Goal: Task Accomplishment & Management: Manage account settings

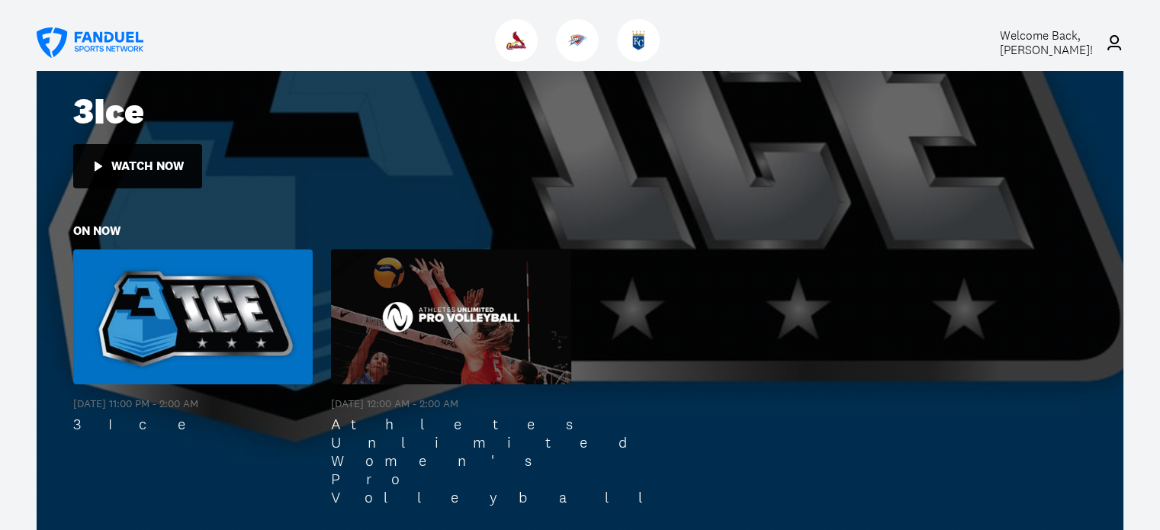
scroll to position [305, 0]
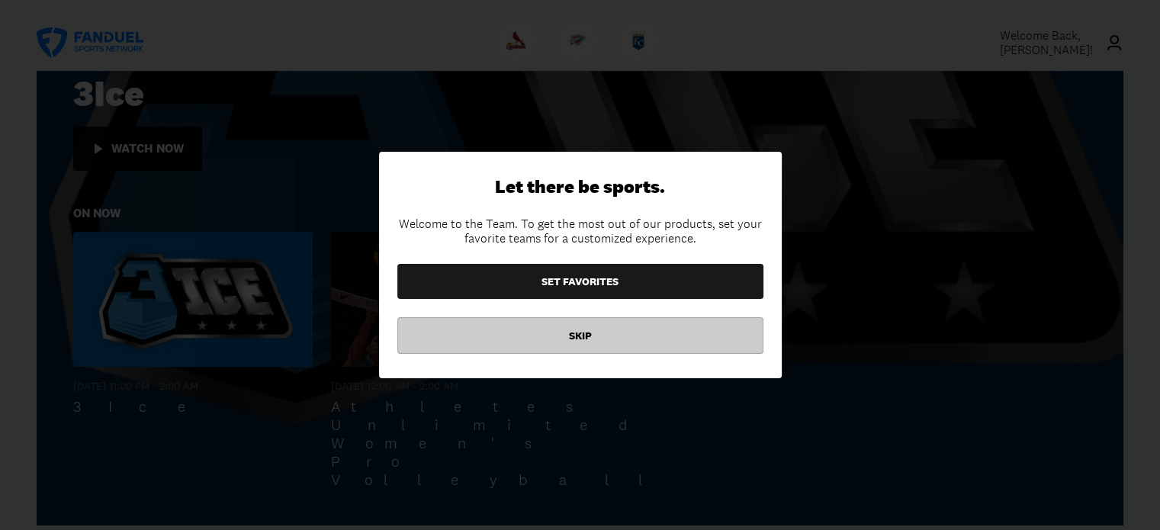
click at [579, 322] on button "SKIP" at bounding box center [580, 335] width 366 height 37
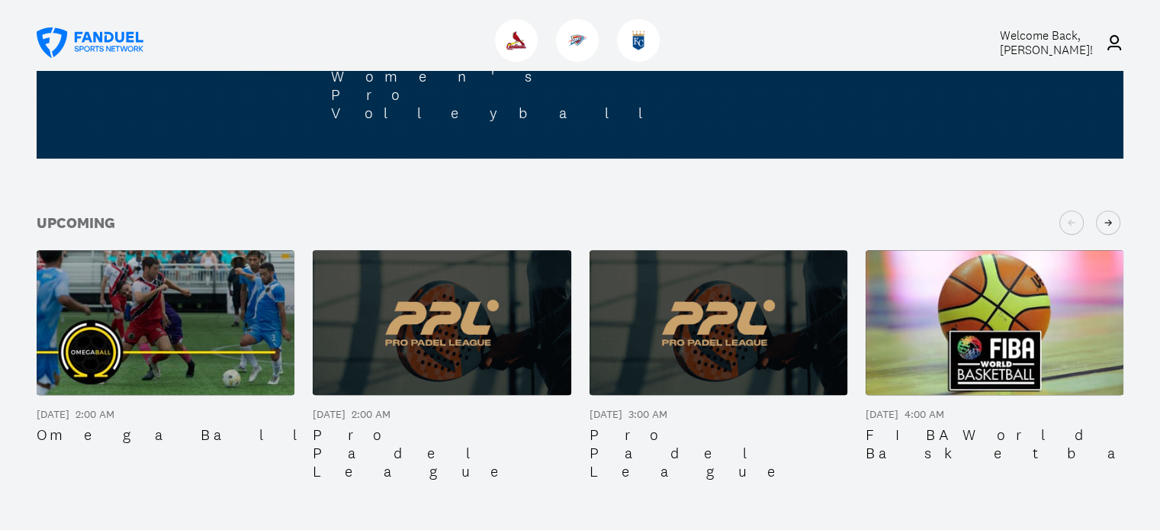
scroll to position [763, 0]
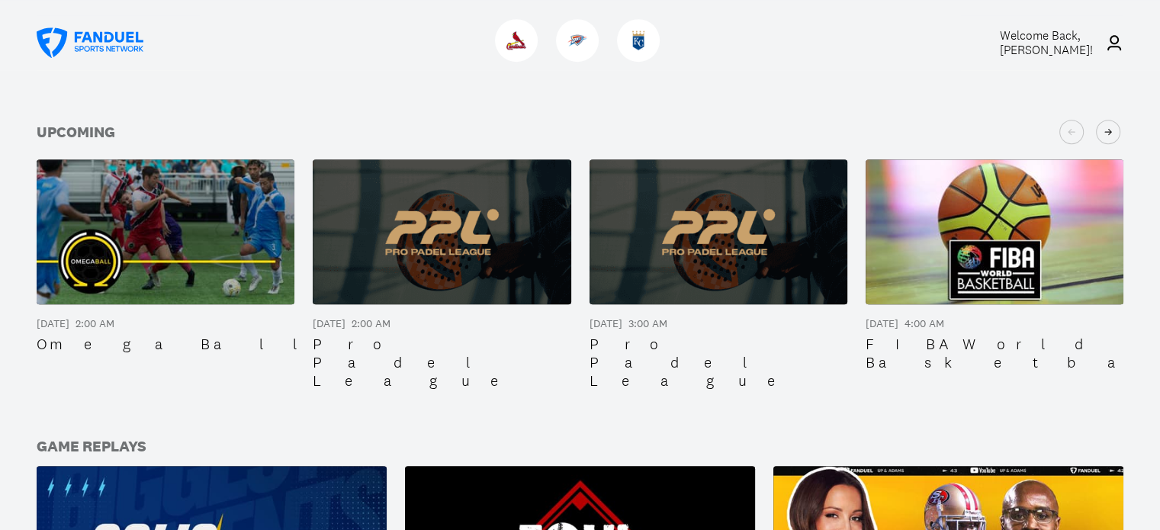
click at [1046, 43] on span "Welcome Back, [PERSON_NAME] !" at bounding box center [1046, 42] width 93 height 31
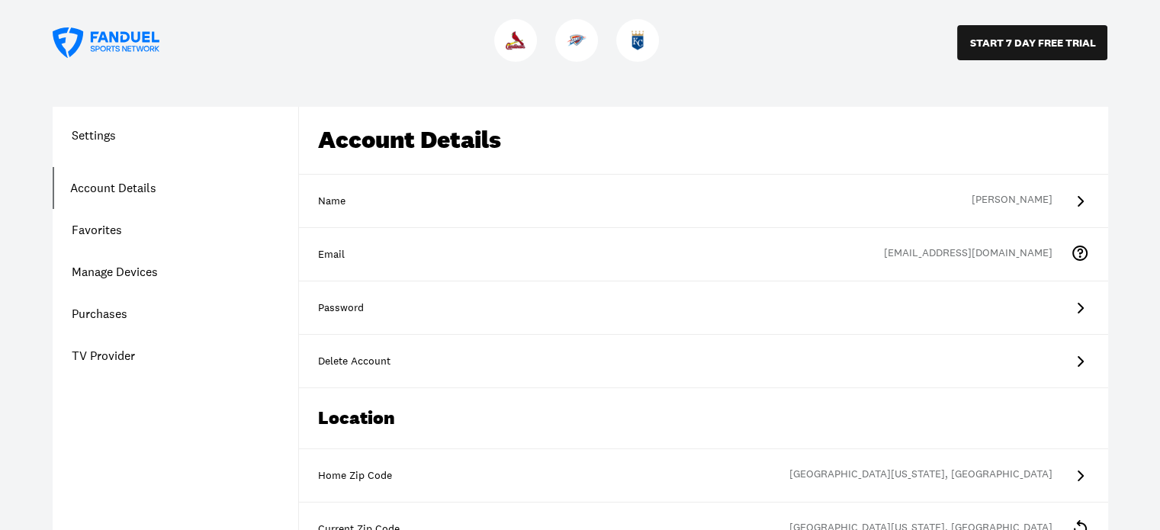
click at [101, 179] on link "Account Details" at bounding box center [176, 188] width 246 height 42
click at [331, 355] on div "Delete Account" at bounding box center [703, 361] width 771 height 15
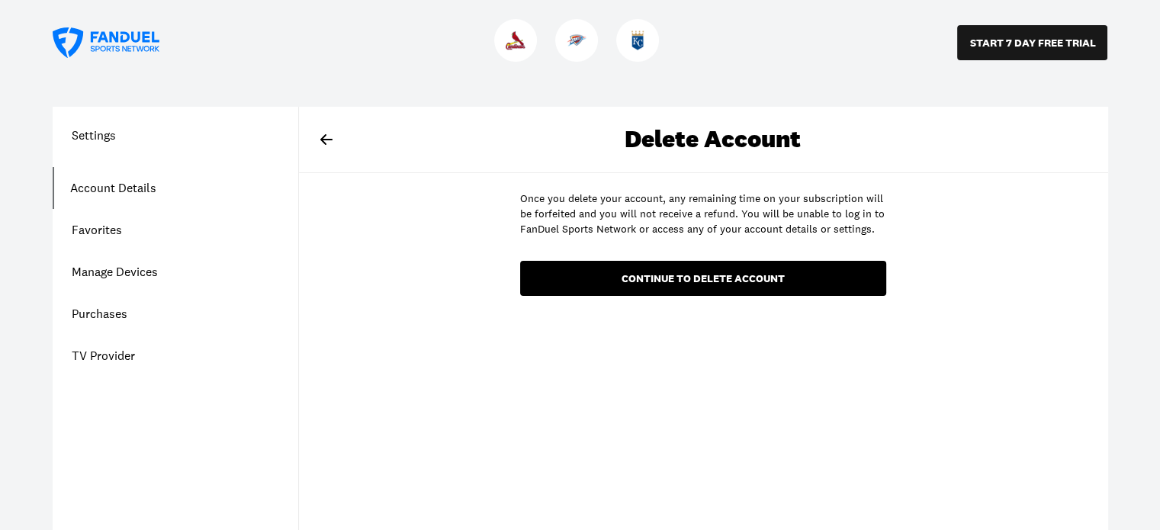
click at [700, 273] on div "continue to delete account" at bounding box center [703, 278] width 342 height 11
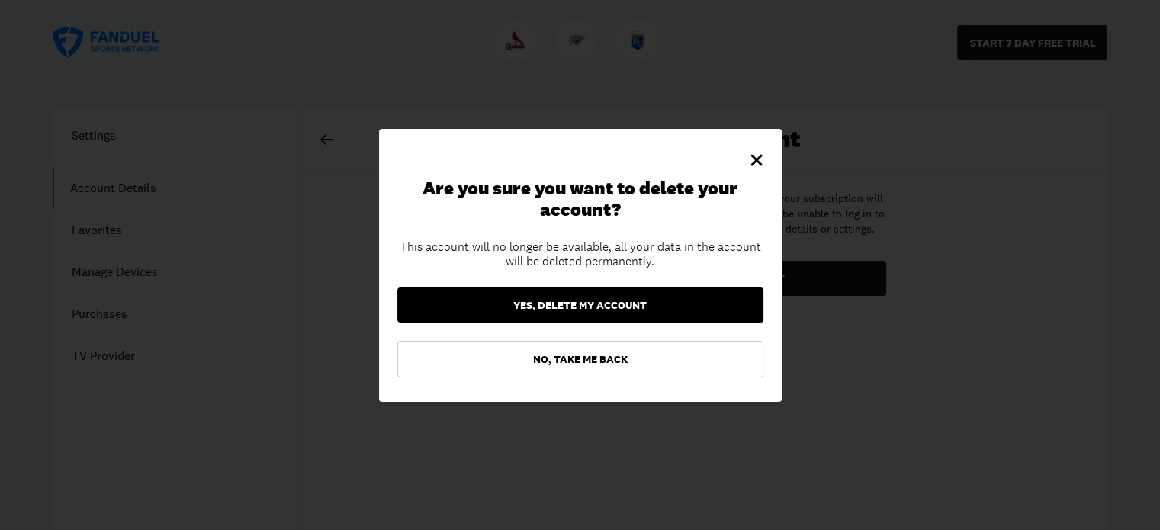
click at [680, 300] on button "Yes, delete my account" at bounding box center [580, 305] width 366 height 35
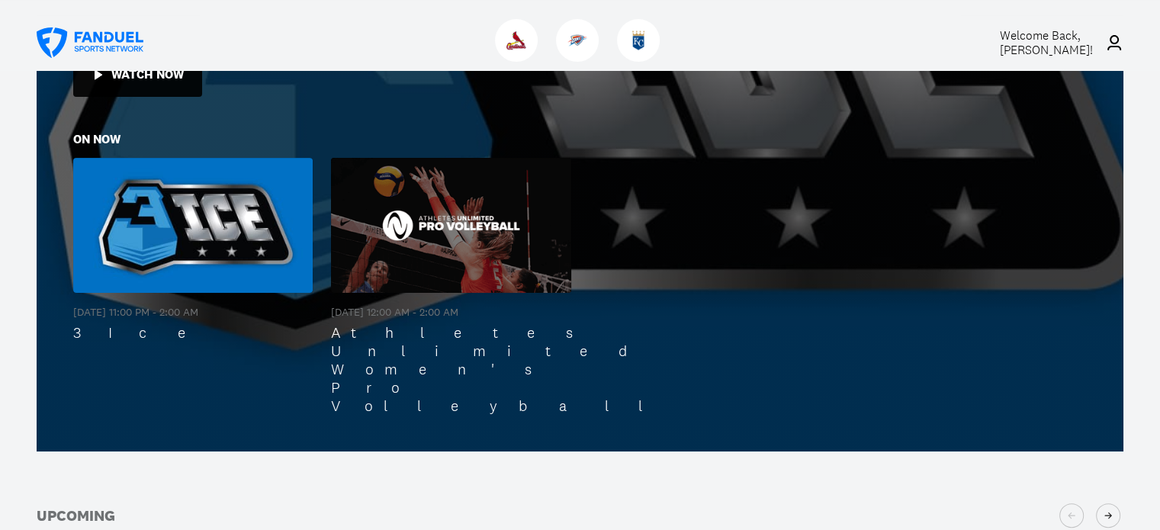
scroll to position [381, 0]
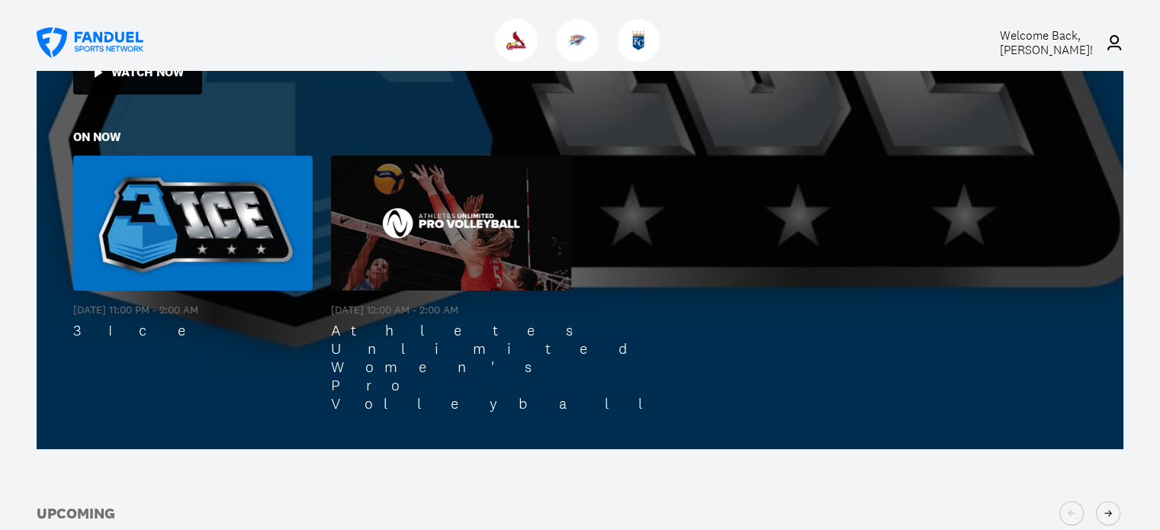
click at [1065, 34] on span "Welcome Back, [PERSON_NAME] !" at bounding box center [1046, 42] width 93 height 31
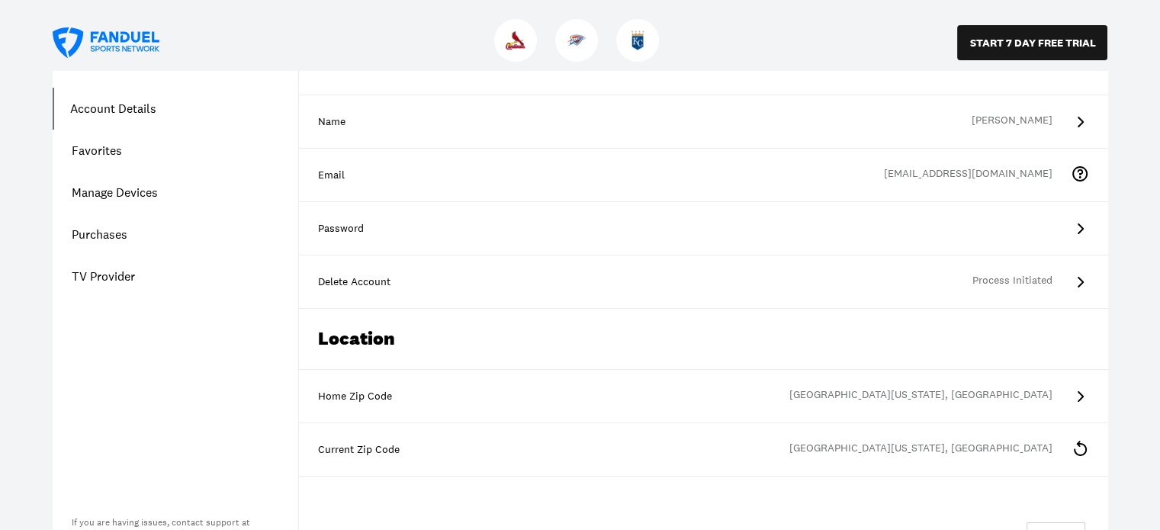
scroll to position [153, 0]
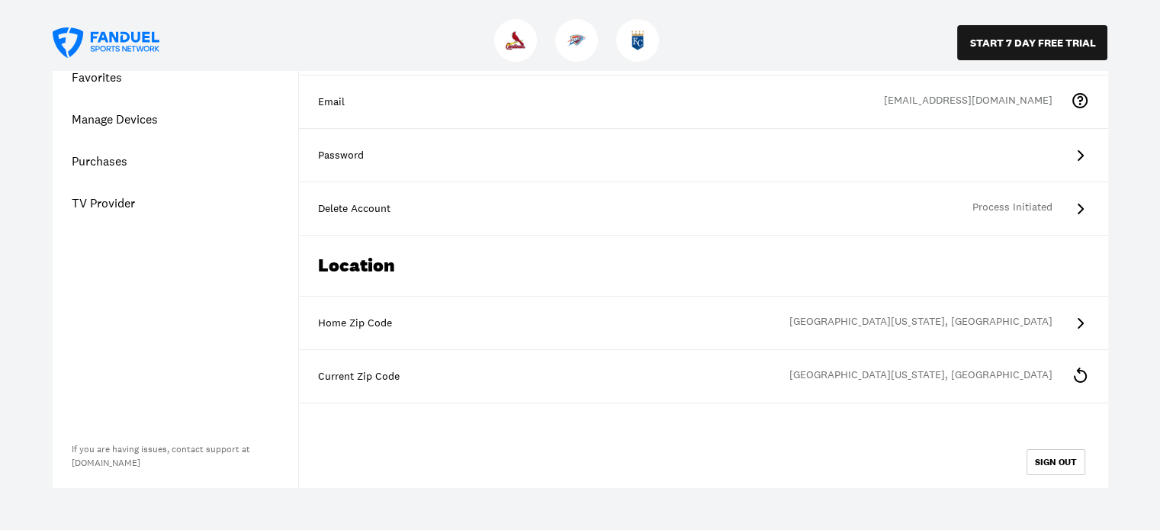
click at [1040, 203] on div "Process Initiated" at bounding box center [1021, 209] width 98 height 18
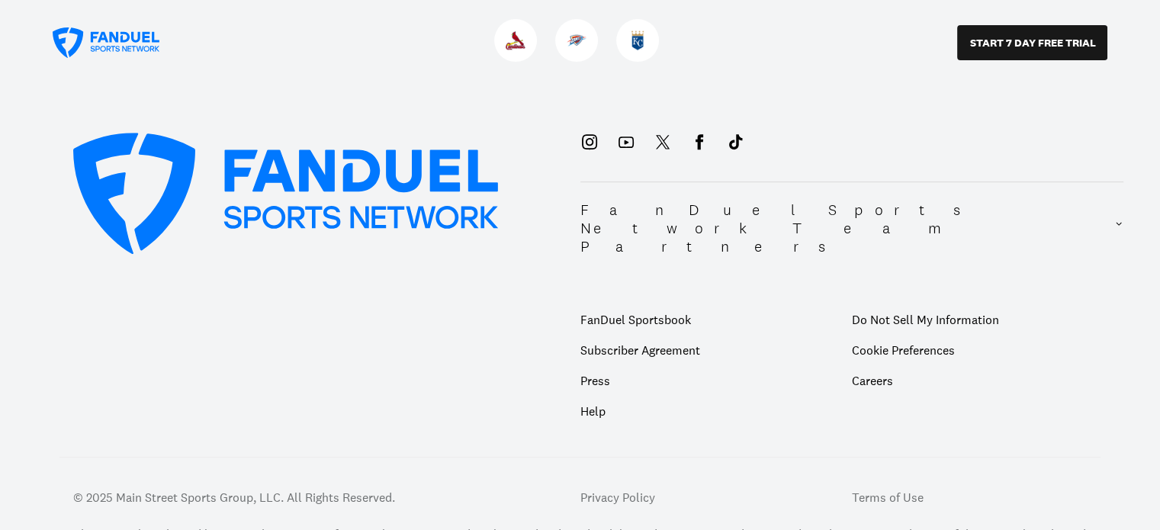
scroll to position [610, 0]
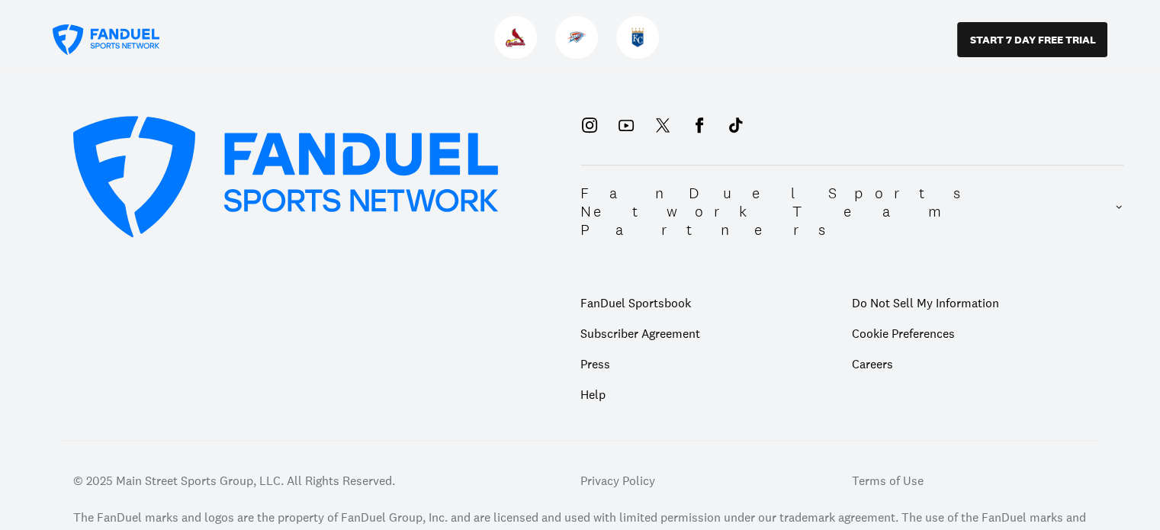
click at [596, 379] on p "Help" at bounding box center [716, 394] width 272 height 31
